Goal: Task Accomplishment & Management: Manage account settings

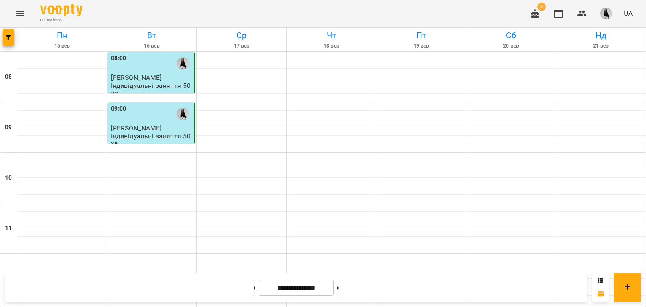
scroll to position [449, 0]
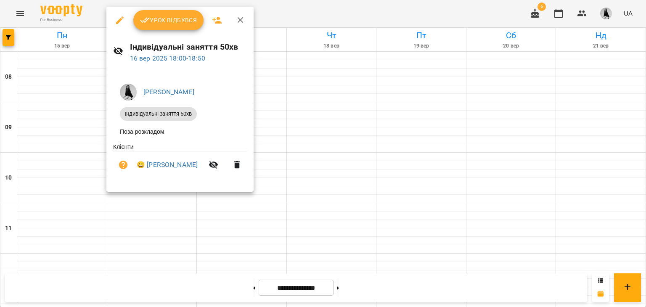
click at [141, 132] on li "Поза розкладом" at bounding box center [180, 131] width 134 height 15
click at [159, 22] on span "Урок відбувся" at bounding box center [168, 20] width 57 height 10
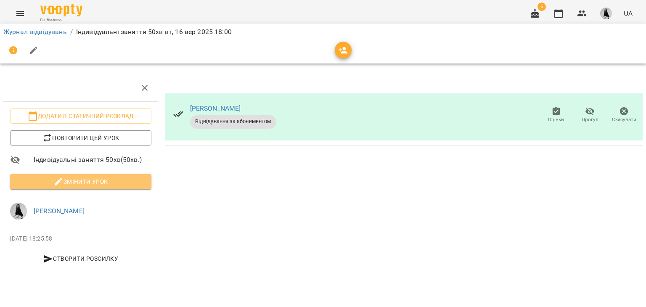
click at [82, 180] on span "Змінити урок" at bounding box center [81, 182] width 128 height 10
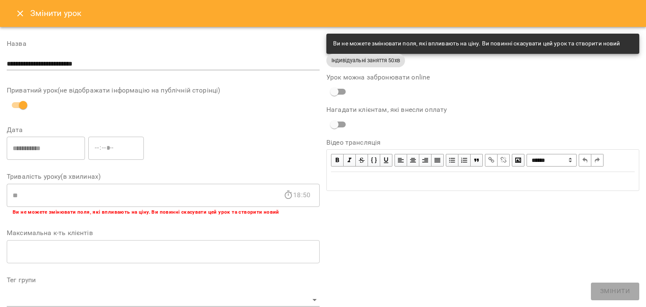
scroll to position [252, 0]
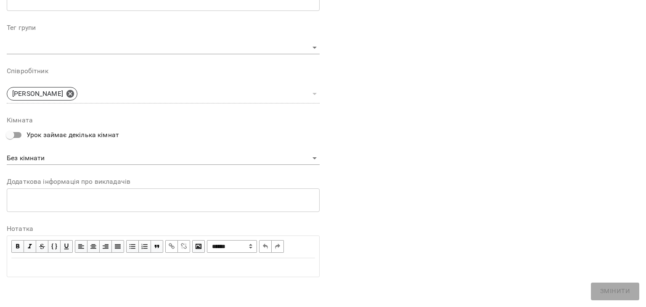
click at [64, 277] on div "**********" at bounding box center [163, 32] width 313 height 503
click at [52, 270] on div "Edit text" at bounding box center [163, 267] width 304 height 10
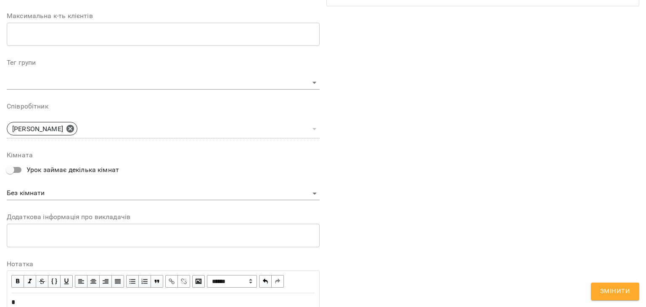
scroll to position [287, 0]
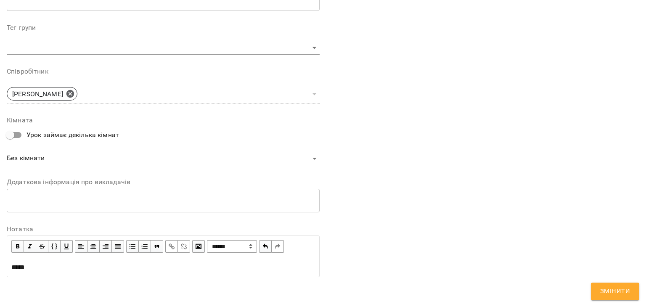
click at [600, 296] on button "Змінити" at bounding box center [615, 292] width 48 height 18
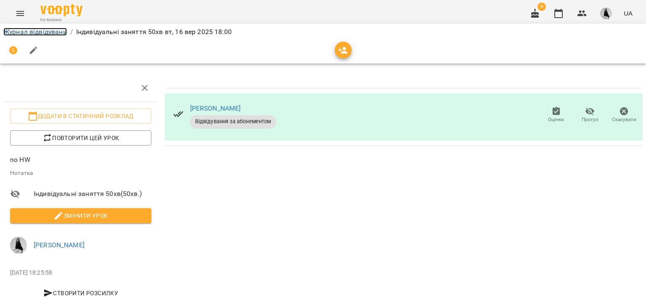
click at [42, 34] on link "Журнал відвідувань" at bounding box center [35, 32] width 64 height 8
